Goal: Find specific page/section: Find specific page/section

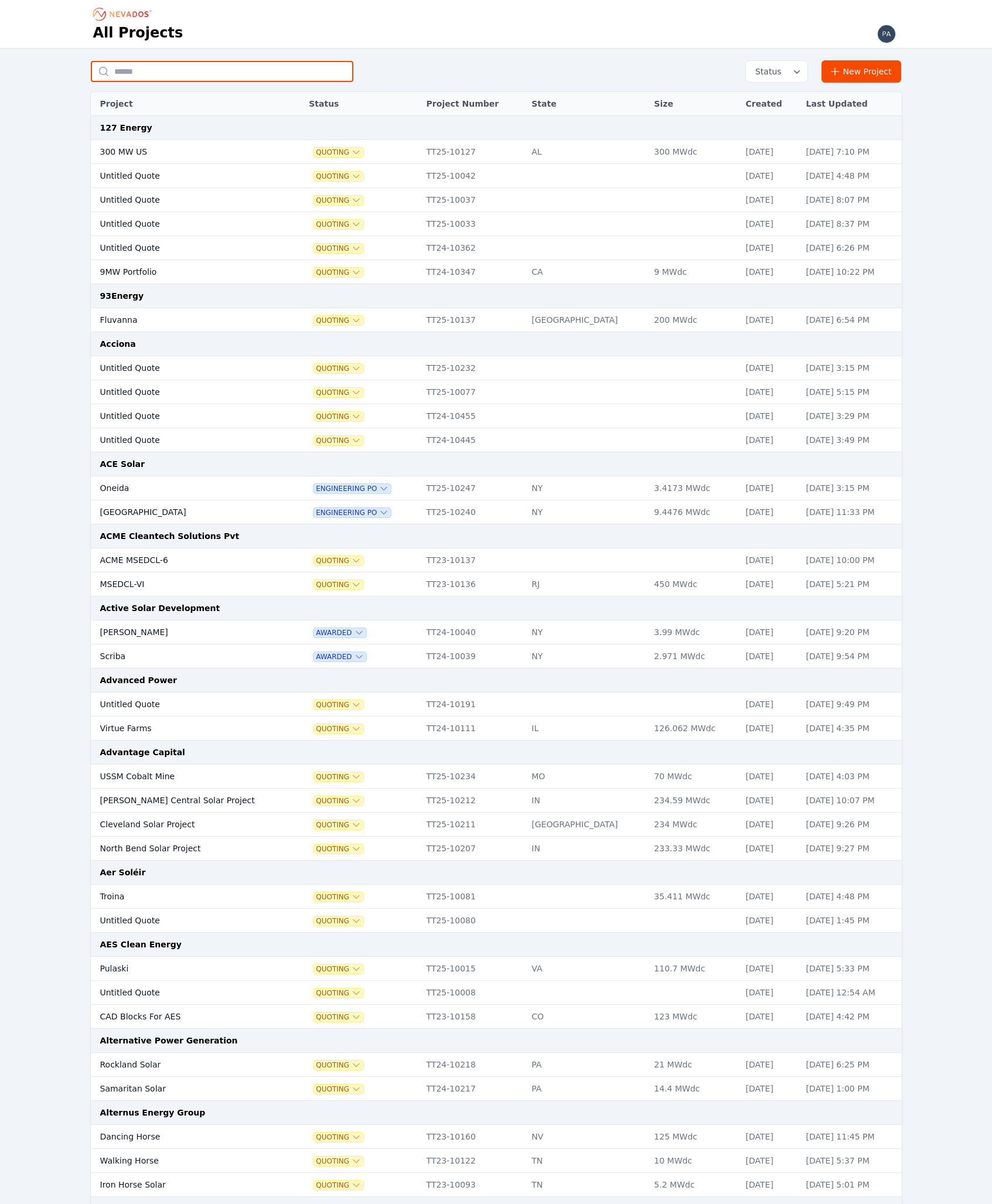
click at [184, 65] on input "text" at bounding box center [222, 71] width 263 height 21
type input "***"
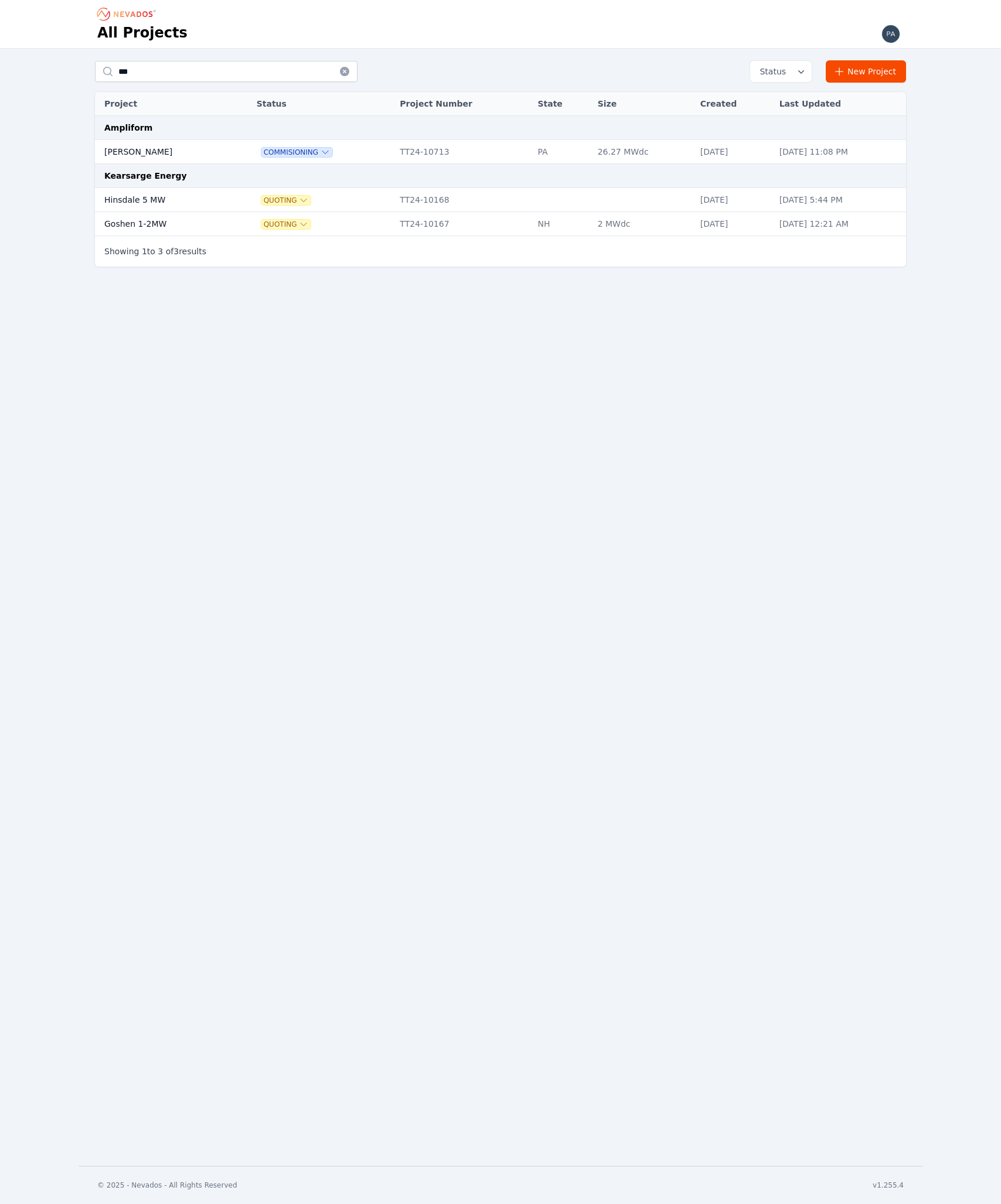
click at [130, 156] on td "[PERSON_NAME]" at bounding box center [163, 152] width 137 height 24
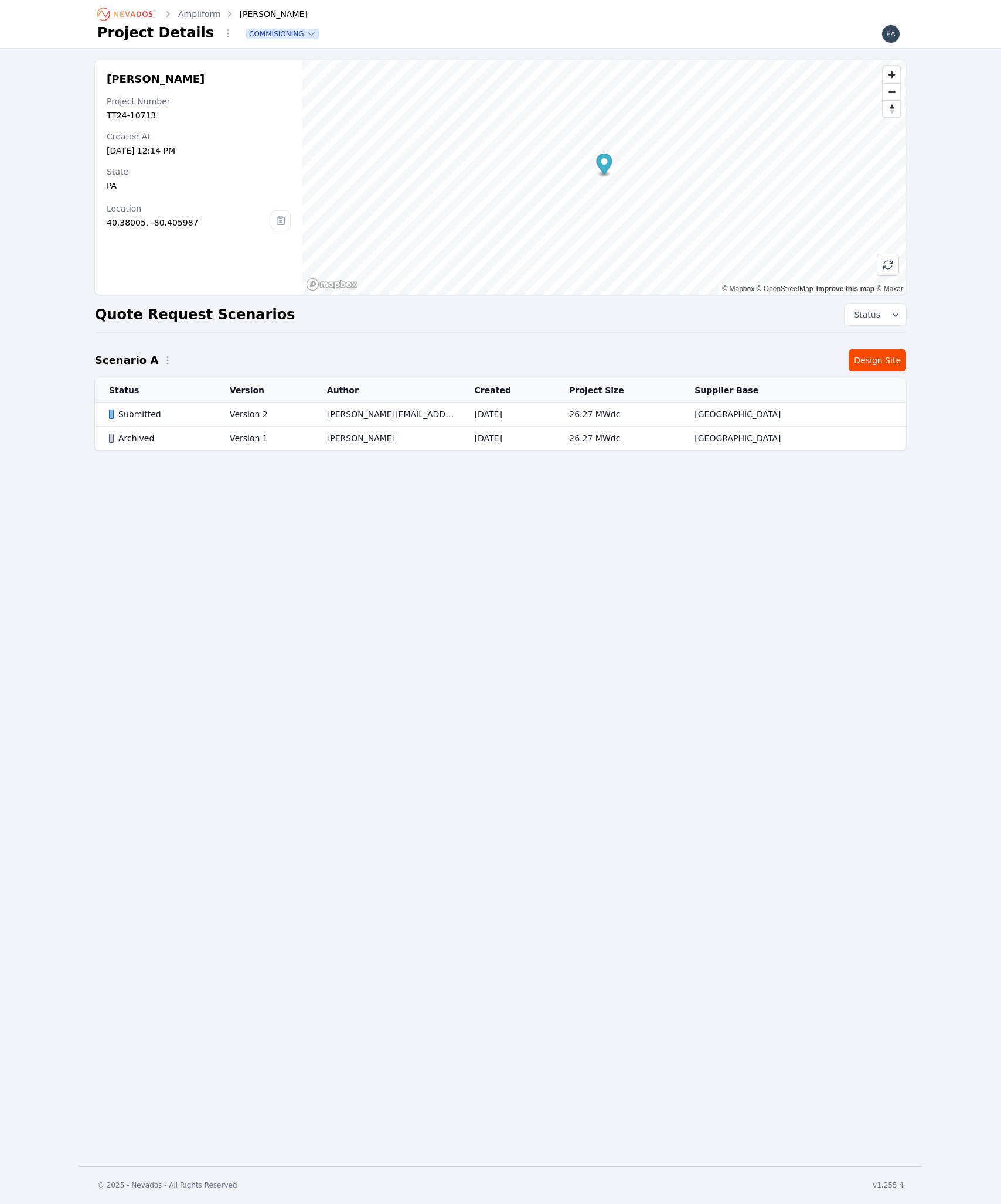
click at [883, 357] on link "Design Site" at bounding box center [877, 360] width 57 height 22
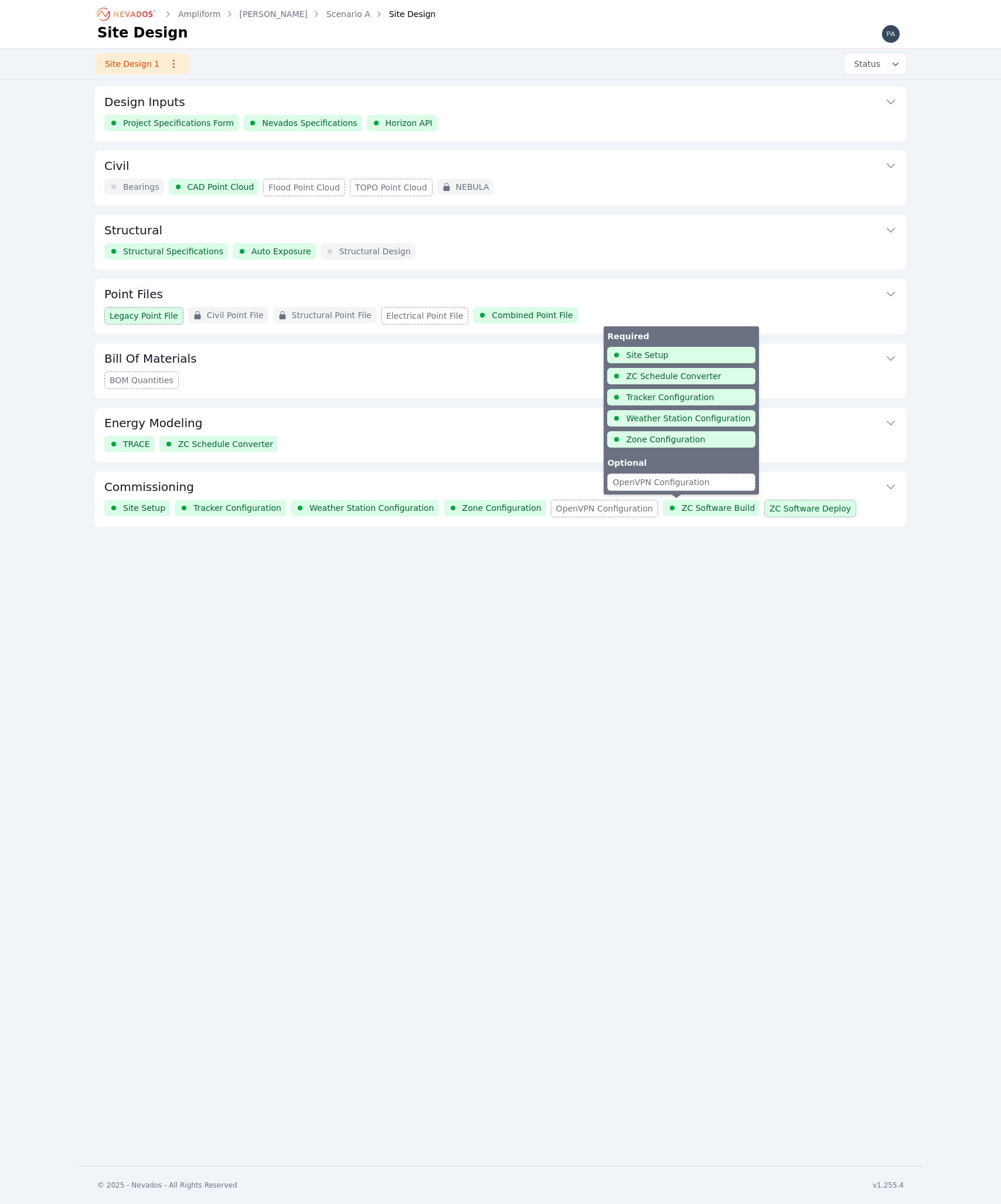
click at [682, 508] on span "ZC Software Build" at bounding box center [718, 508] width 73 height 11
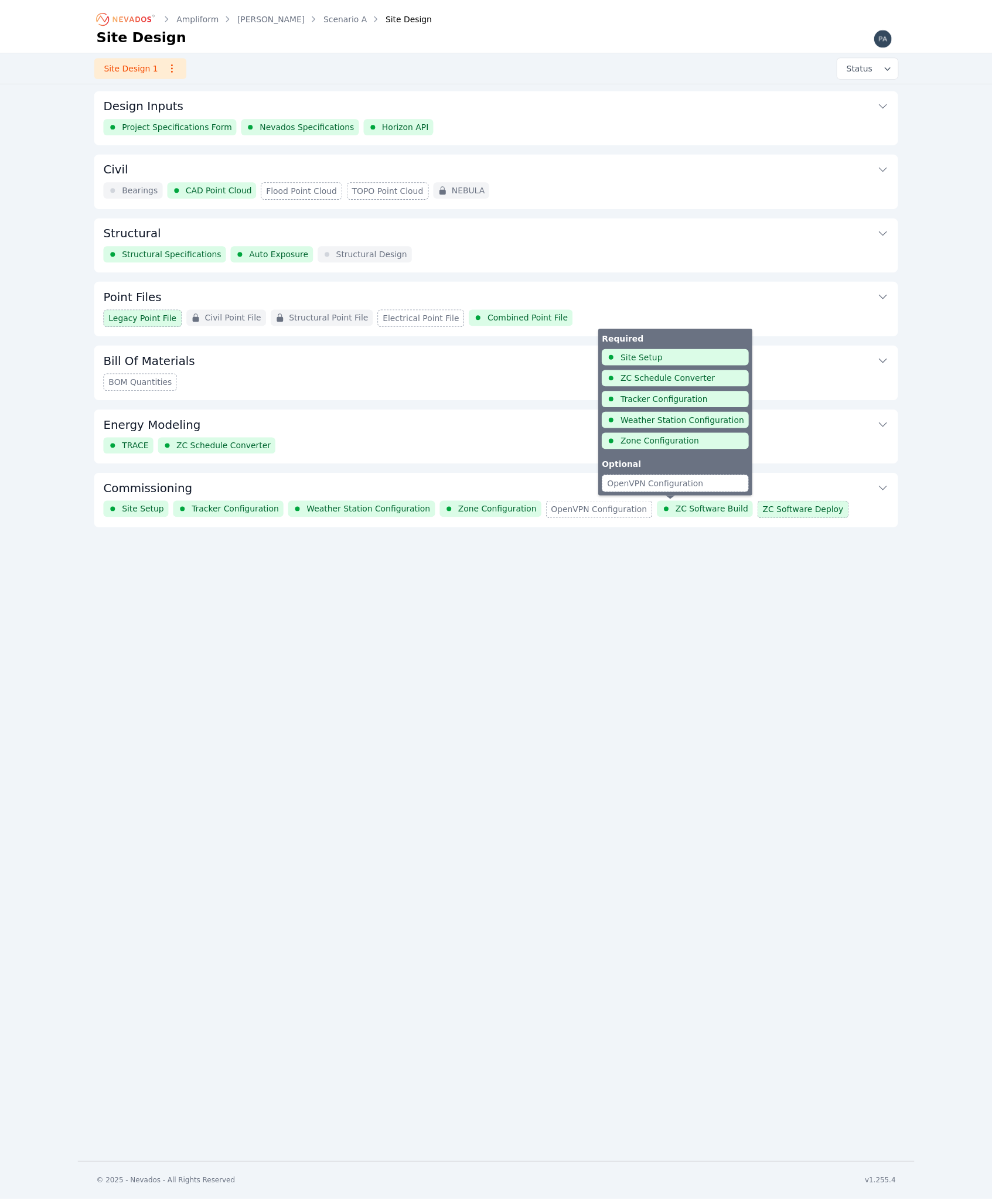
scroll to position [208, 0]
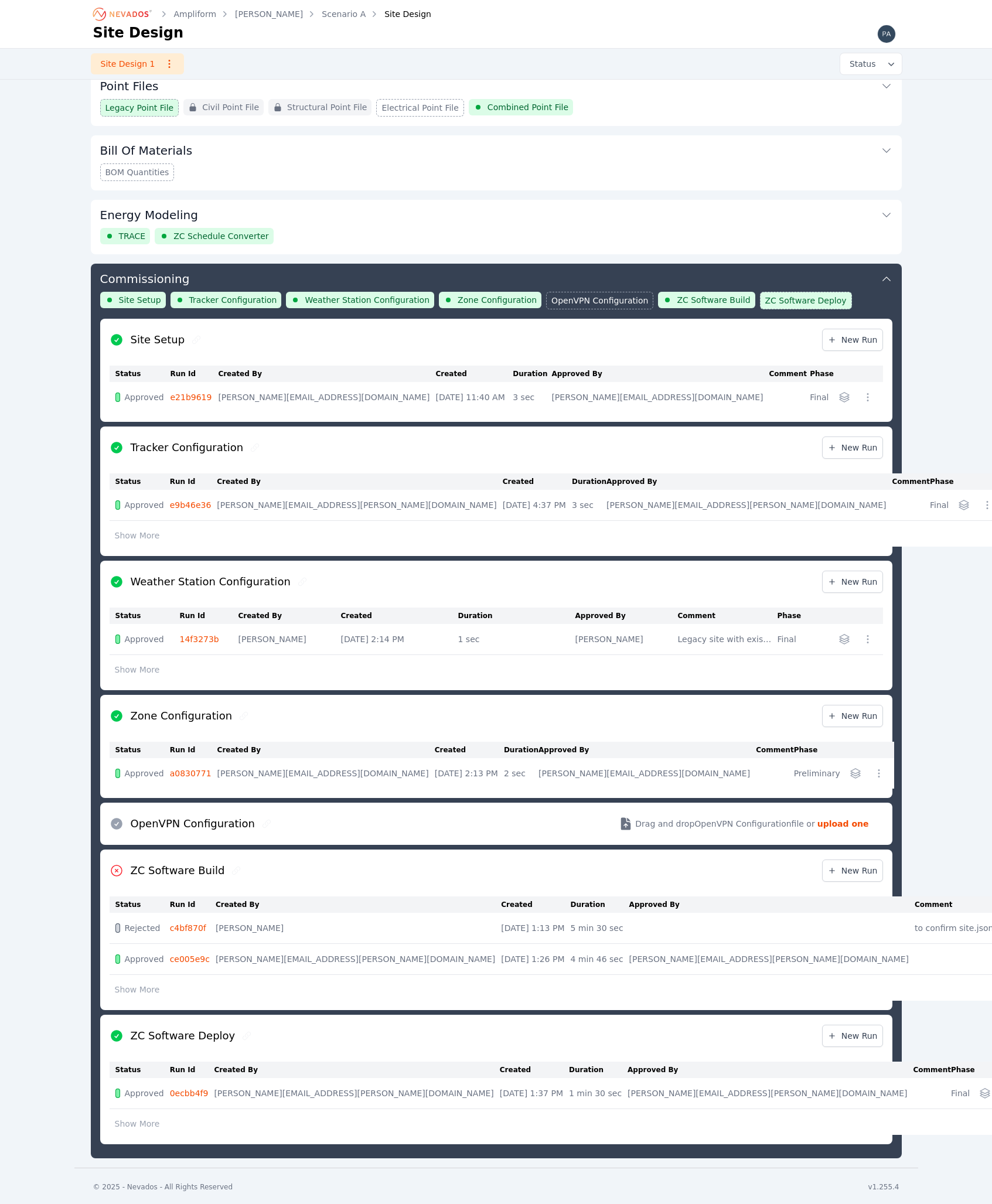
click at [196, 396] on link "e21b9619" at bounding box center [190, 396] width 42 height 9
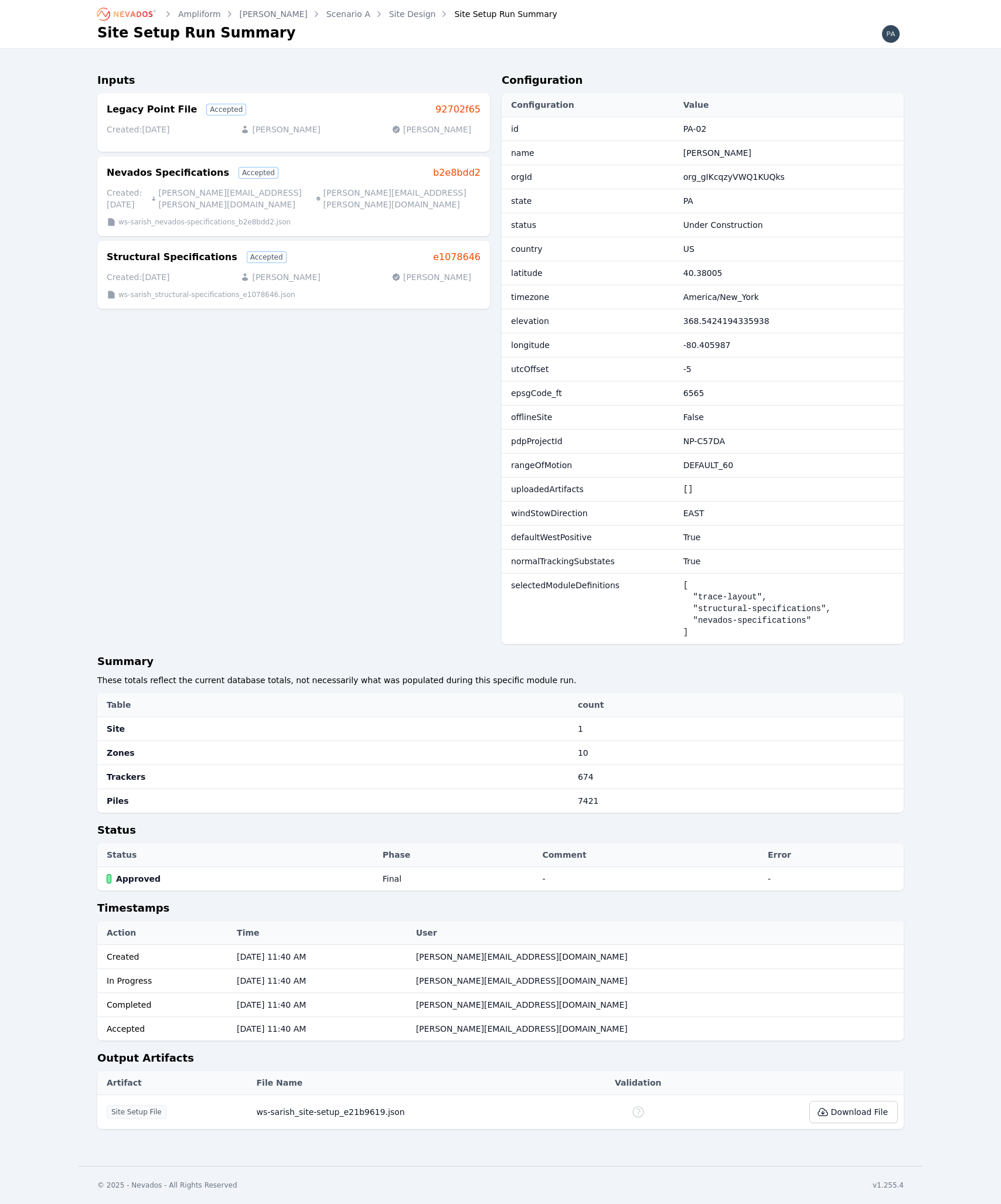
click at [84, 339] on div "Inputs Legacy Point File Accepted 92702f65 Created: 06/20/25 Ted Elliott Ted El…" at bounding box center [500, 604] width 844 height 1113
click at [467, 251] on link "e1078646" at bounding box center [457, 257] width 48 height 14
click at [464, 174] on link "b2e8bdd2" at bounding box center [457, 172] width 48 height 14
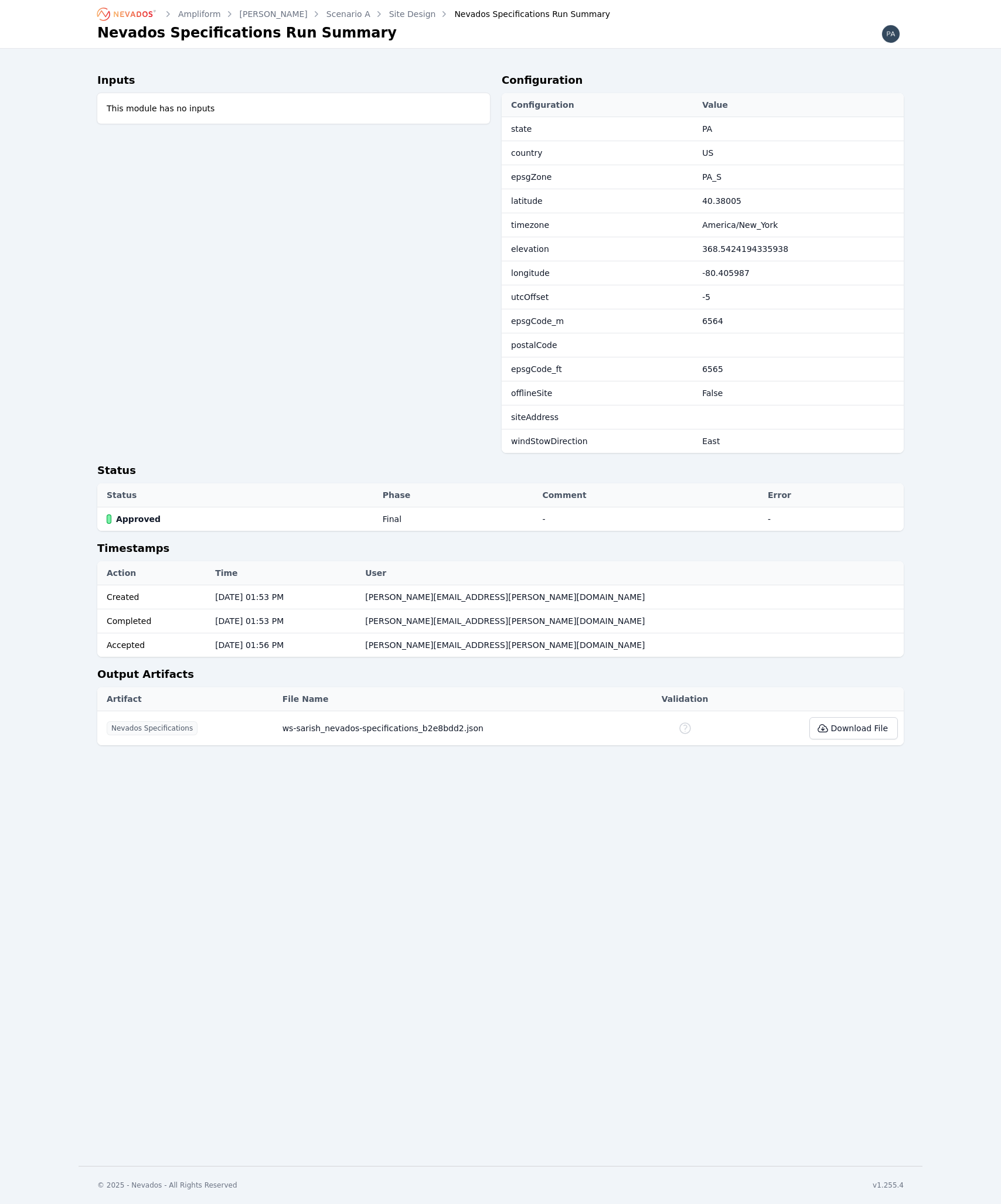
click at [824, 733] on icon at bounding box center [822, 728] width 11 height 11
click at [389, 19] on link "Site Design" at bounding box center [412, 14] width 47 height 11
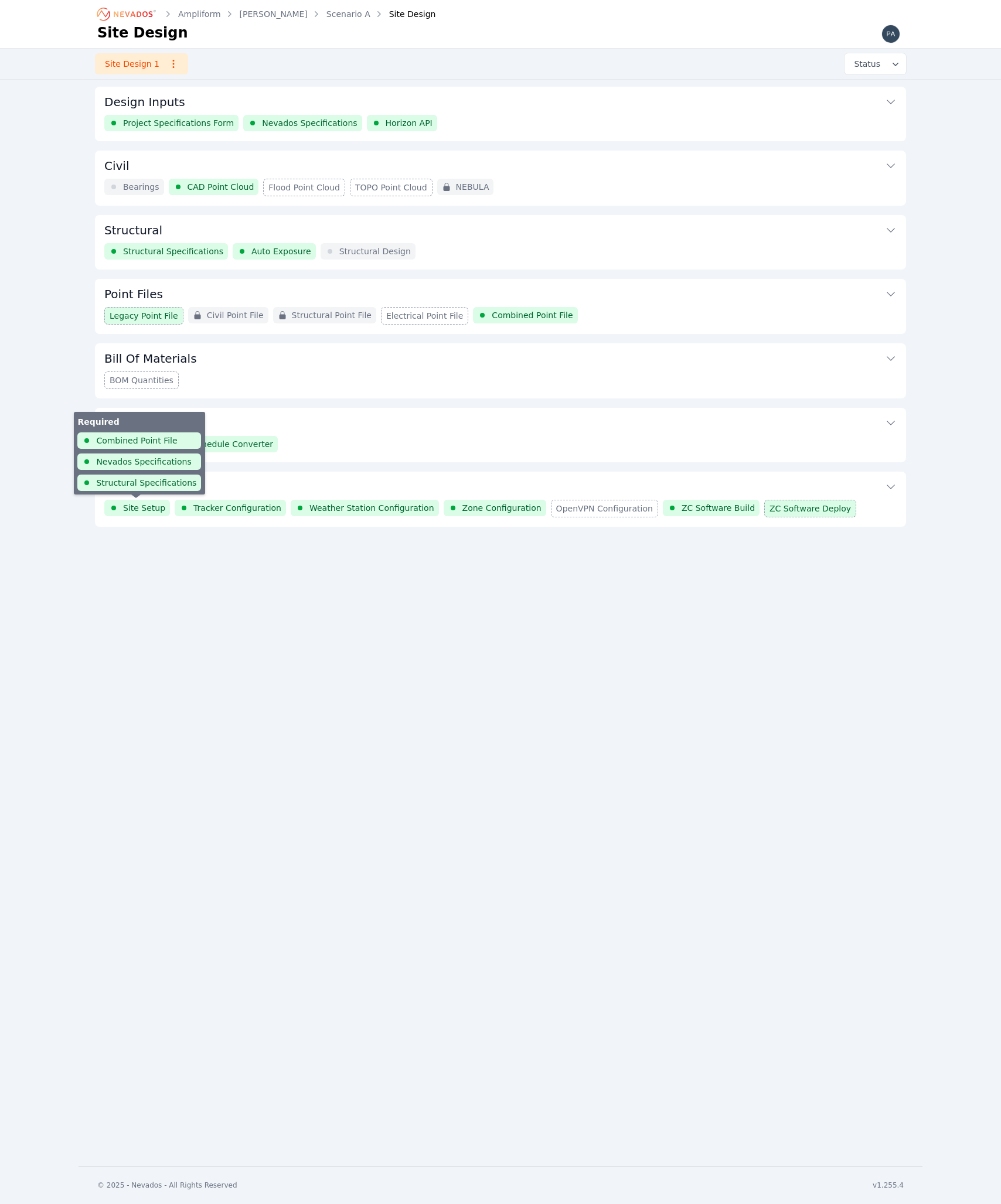
click at [115, 504] on icon at bounding box center [113, 508] width 9 height 9
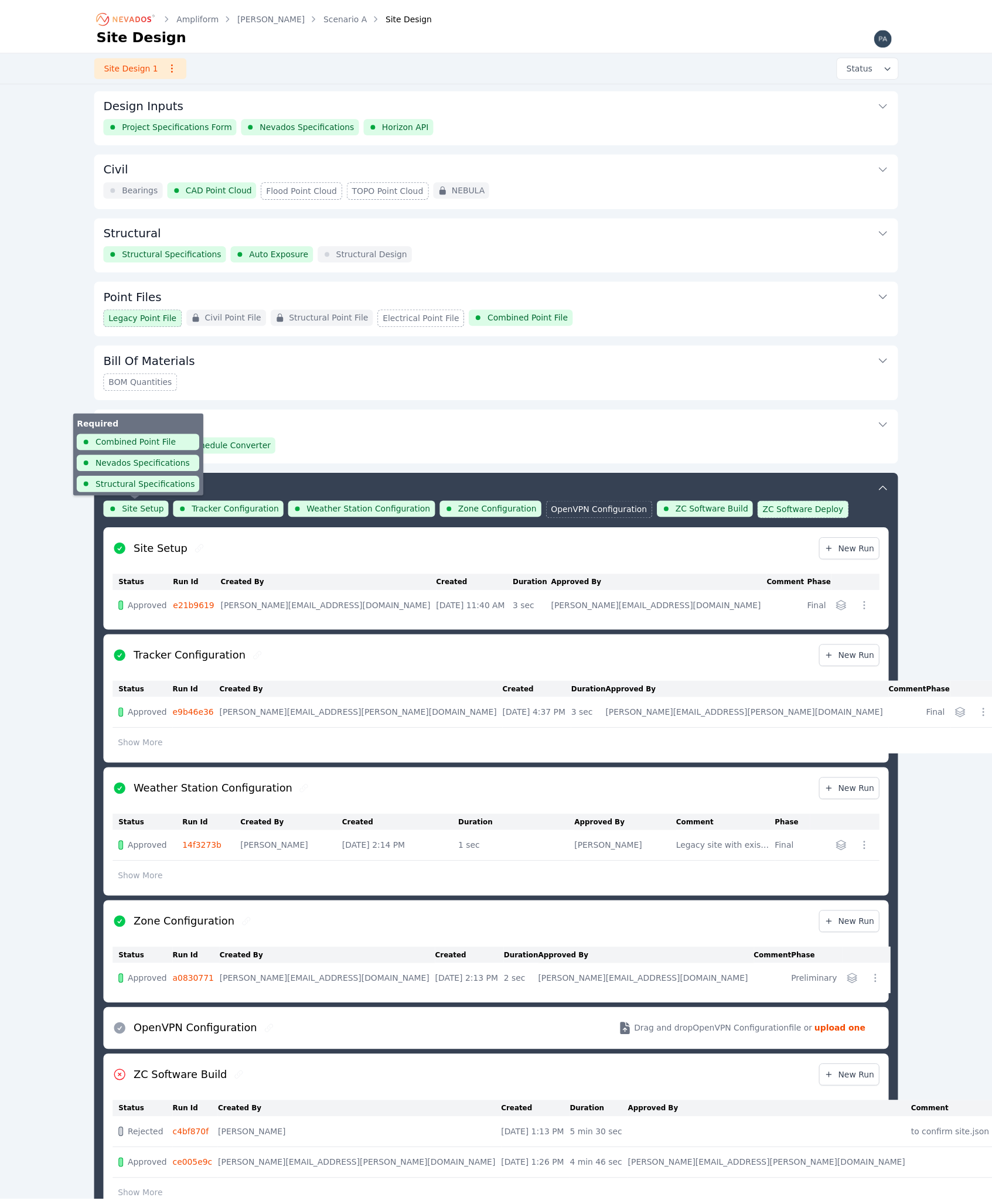
scroll to position [208, 0]
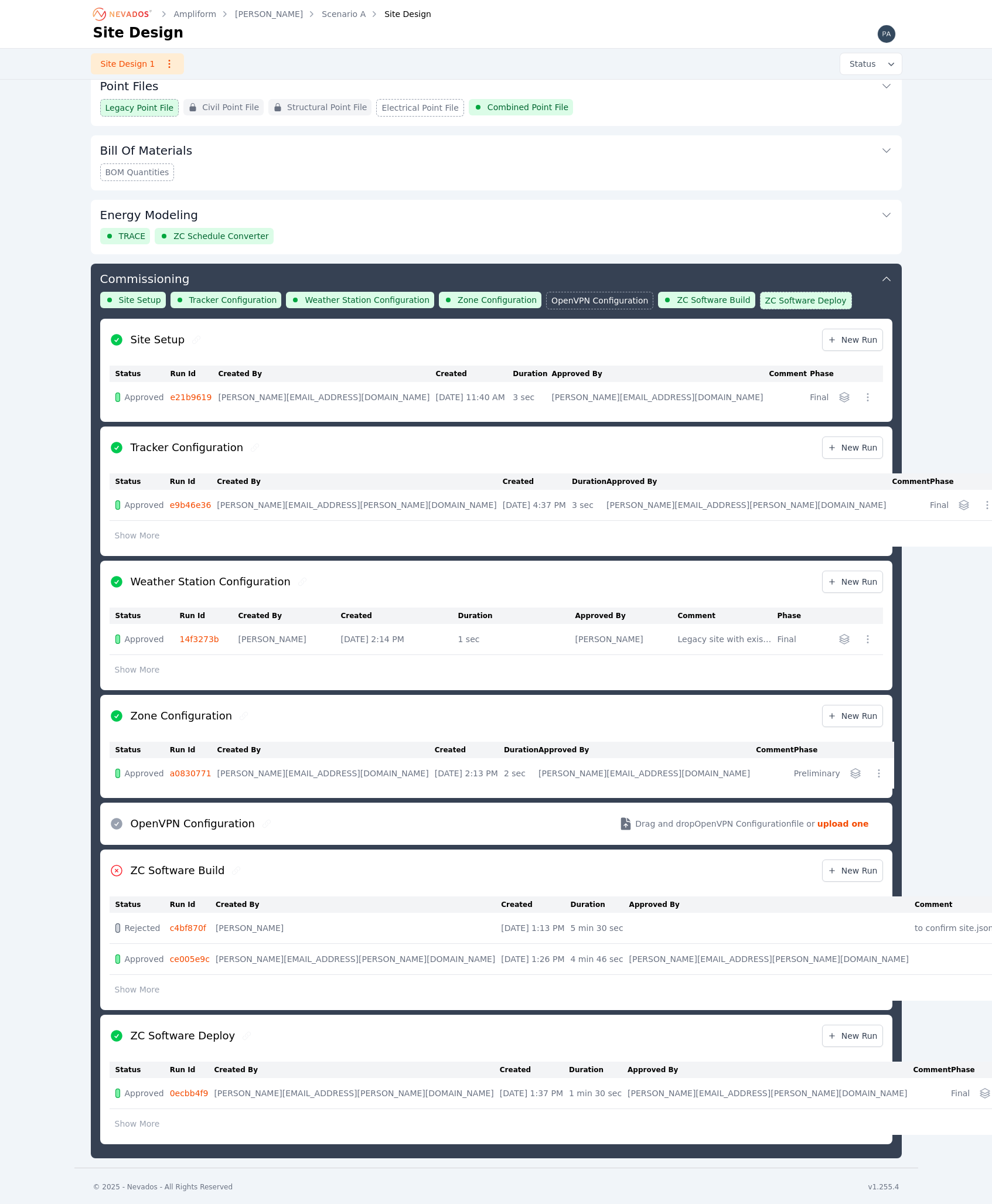
click at [202, 392] on link "e21b9619" at bounding box center [190, 396] width 42 height 9
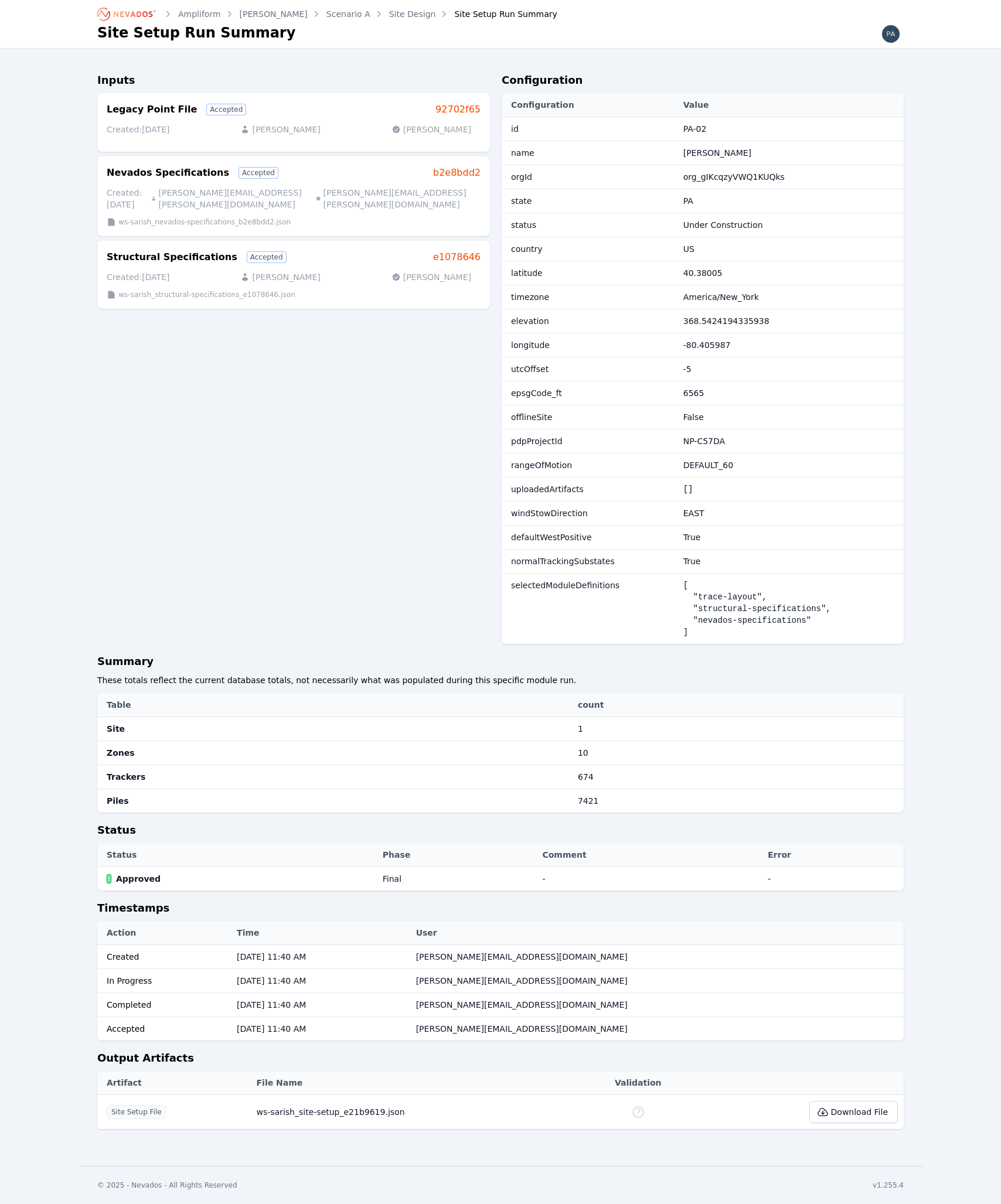
click at [374, 491] on div "Inputs Legacy Point File Accepted 92702f65 Created: 06/20/25 Ted Elliott Ted El…" at bounding box center [293, 363] width 392 height 582
click at [551, 544] on td "defaultWestPositive" at bounding box center [589, 537] width 176 height 24
click at [549, 539] on span "defaultWestPositive" at bounding box center [551, 536] width 81 height 9
click at [550, 538] on span "defaultWestPositive" at bounding box center [551, 536] width 81 height 9
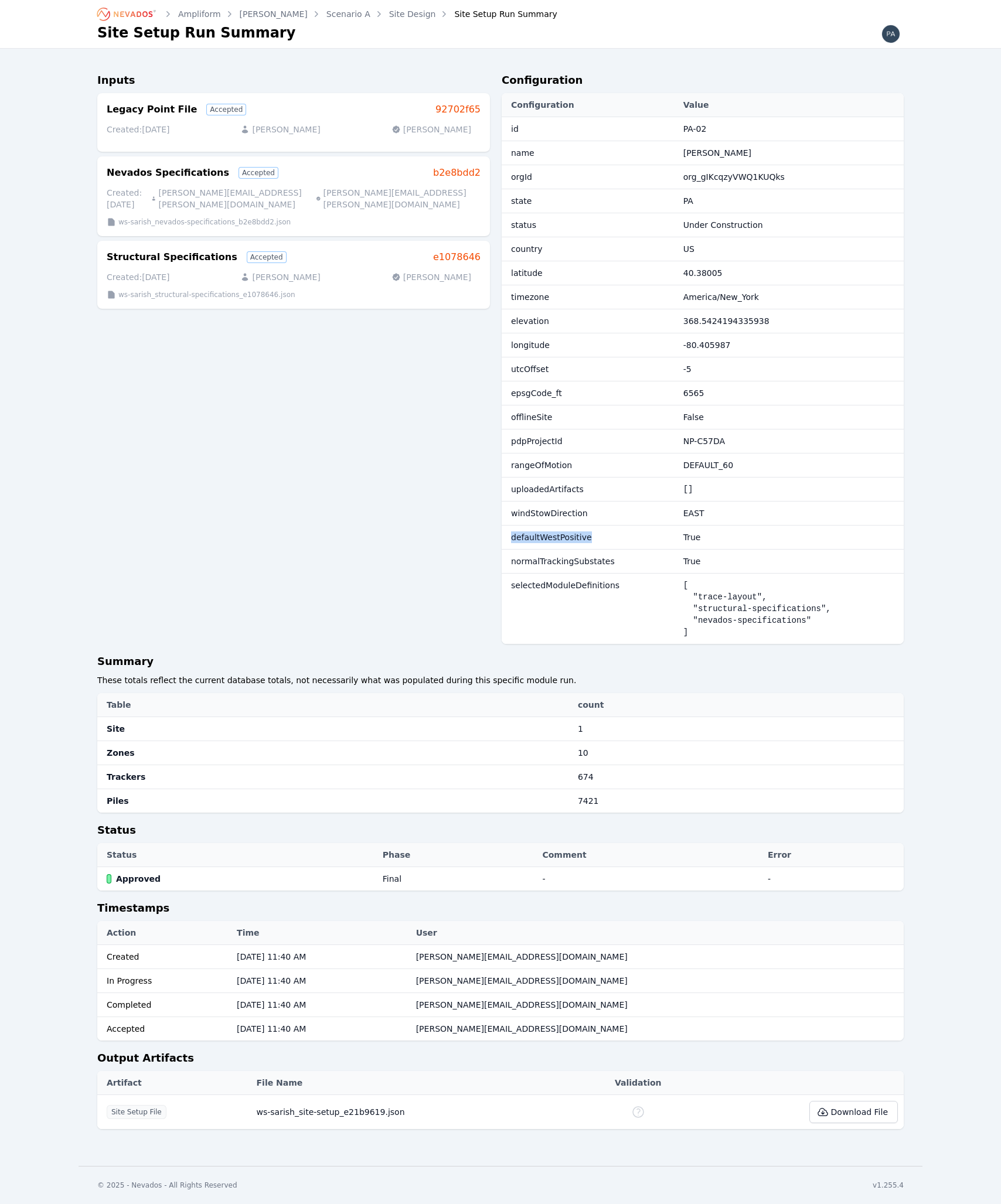
copy span "defaultWestPositive"
click at [203, 485] on div "Inputs Legacy Point File Accepted 92702f65 Created: 06/20/25 Ted Elliott Ted El…" at bounding box center [293, 363] width 392 height 582
click at [103, 554] on div "Inputs Legacy Point File Accepted 92702f65 Created: 06/20/25 Ted Elliott Ted El…" at bounding box center [293, 363] width 392 height 582
click at [29, 716] on div "Ampliform WS-Sarish Scenario A Site Design Site Setup Run Summary Site Setup Ru…" at bounding box center [500, 583] width 1001 height 1166
click at [42, 720] on div "Ampliform WS-Sarish Scenario A Site Design Site Setup Run Summary Site Setup Ru…" at bounding box center [500, 583] width 1001 height 1166
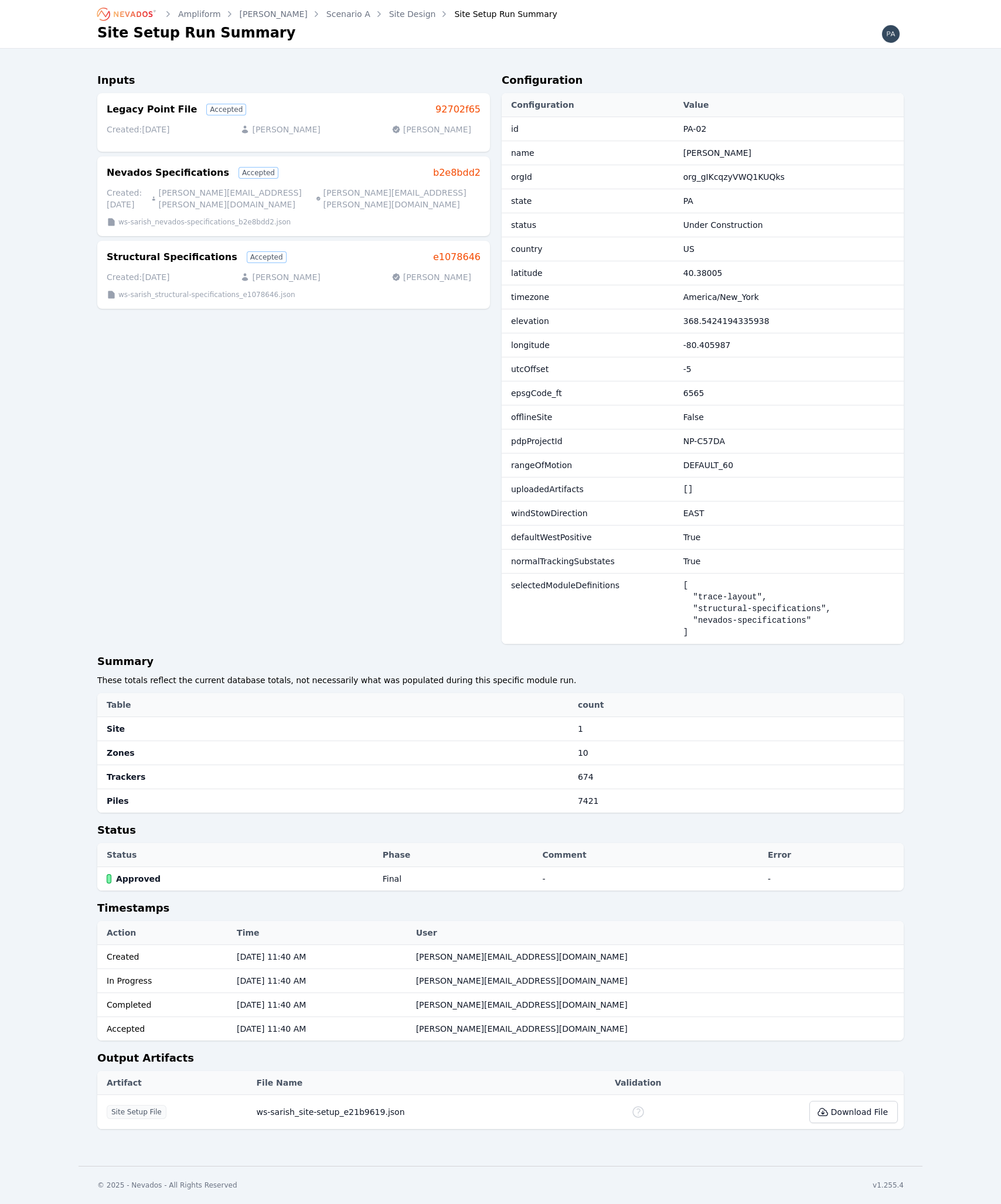
click at [542, 540] on span "defaultWestPositive" at bounding box center [551, 536] width 81 height 9
click at [542, 539] on span "defaultWestPositive" at bounding box center [551, 536] width 81 height 9
click at [537, 559] on span "normalTrackingSubstates" at bounding box center [563, 561] width 104 height 9
click at [487, 568] on div "Inputs Legacy Point File Accepted 92702f65 Created: 06/20/25 Ted Elliott Ted El…" at bounding box center [293, 363] width 392 height 582
